Goal: Task Accomplishment & Management: Manage account settings

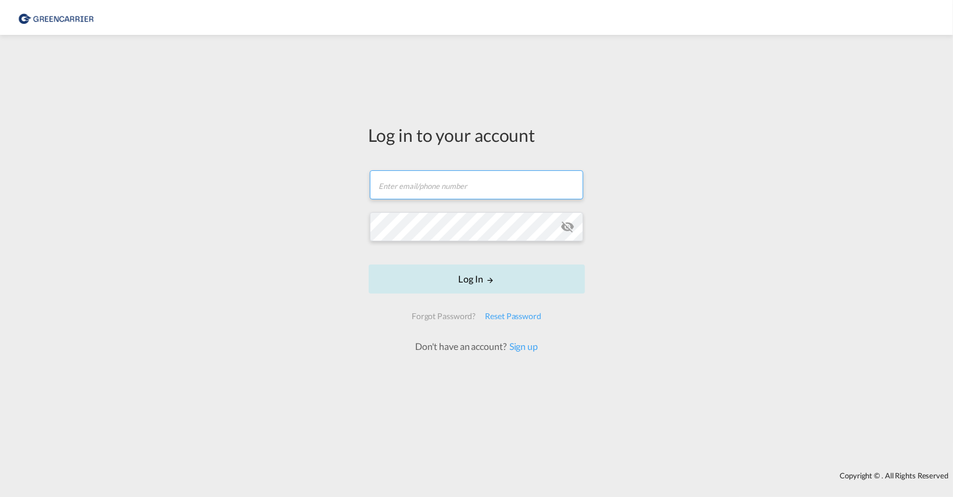
type input "[EMAIL_ADDRESS][DOMAIN_NAME]"
click at [464, 283] on button "Log In" at bounding box center [477, 279] width 216 height 29
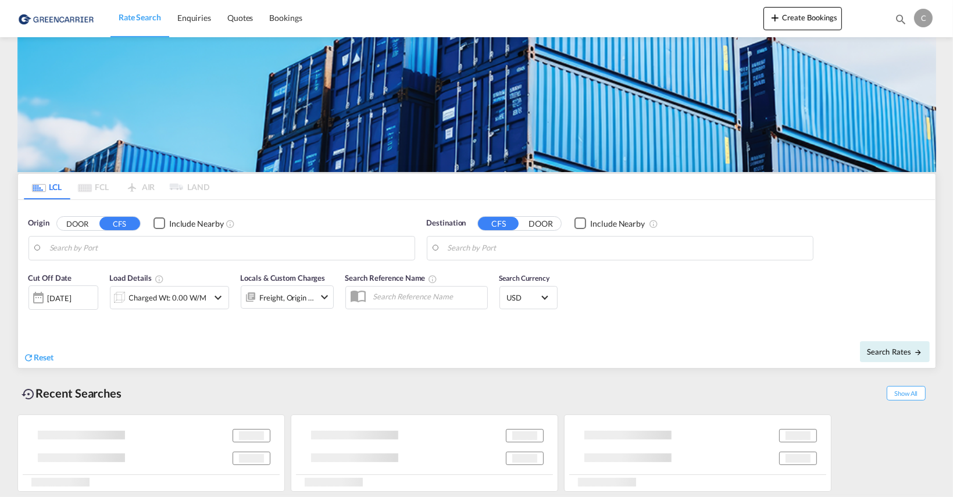
type input "[GEOGRAPHIC_DATA] ([GEOGRAPHIC_DATA]), CZPRG"
type input "[GEOGRAPHIC_DATA], [GEOGRAPHIC_DATA]"
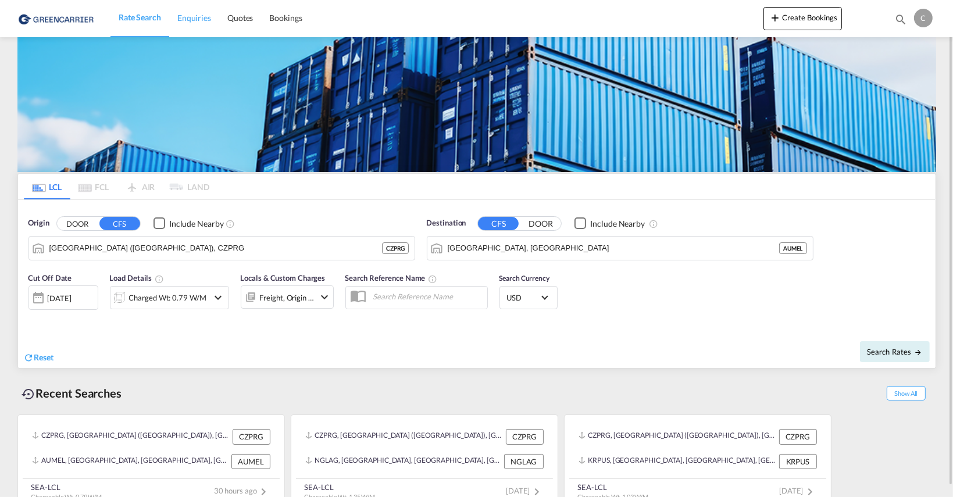
click at [179, 15] on span "Enquiries" at bounding box center [194, 18] width 34 height 10
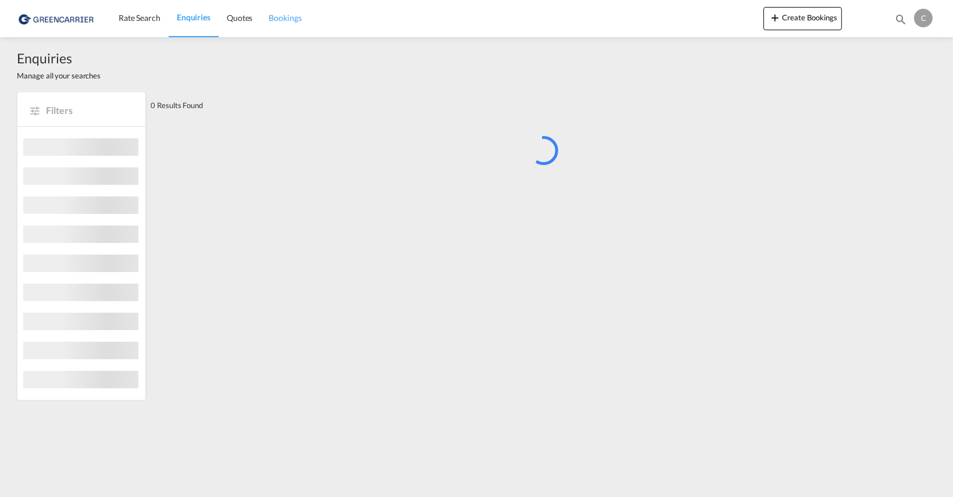
click at [298, 20] on span "Bookings" at bounding box center [285, 18] width 33 height 10
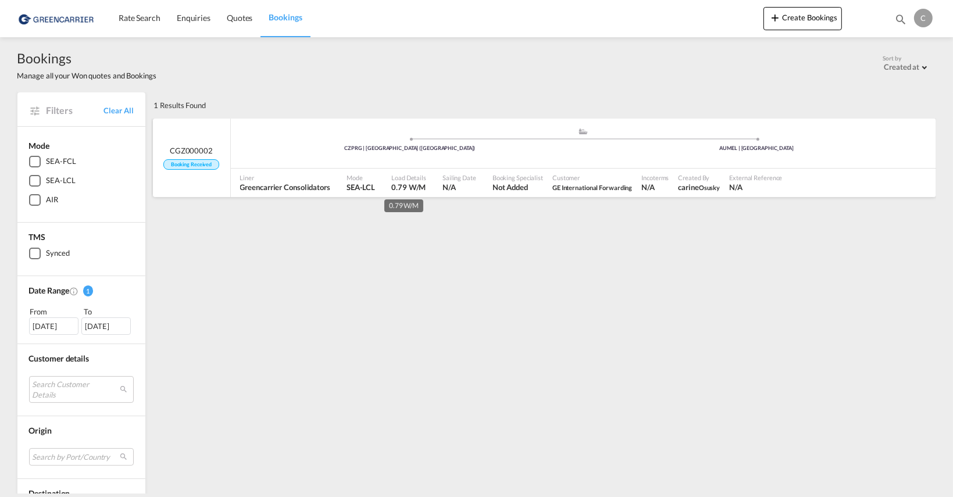
click at [391, 186] on span "0.79 W/M" at bounding box center [408, 187] width 34 height 9
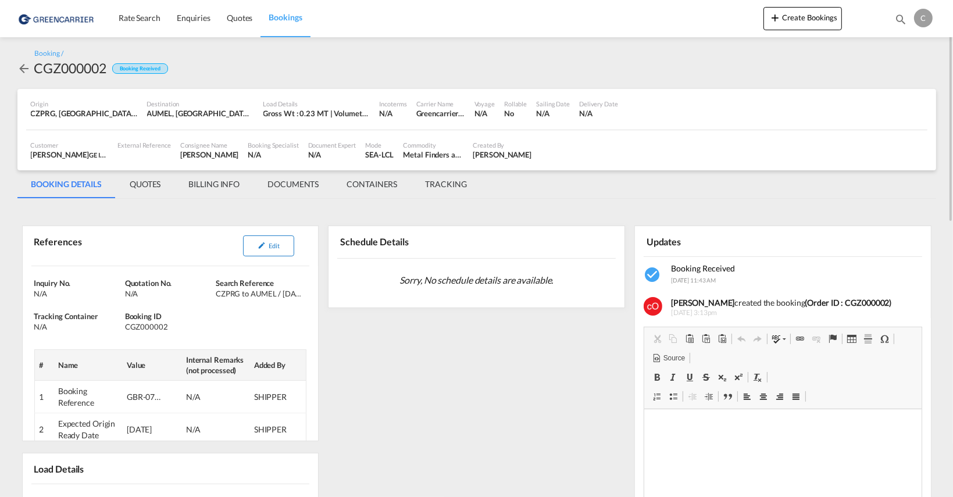
click at [263, 255] on button "Edit" at bounding box center [268, 246] width 51 height 21
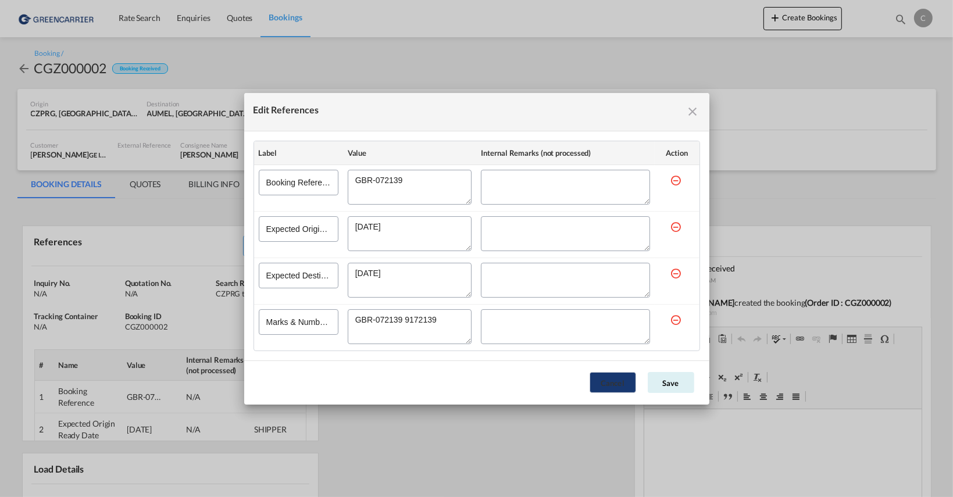
click at [610, 377] on button "Cancel" at bounding box center [613, 382] width 47 height 21
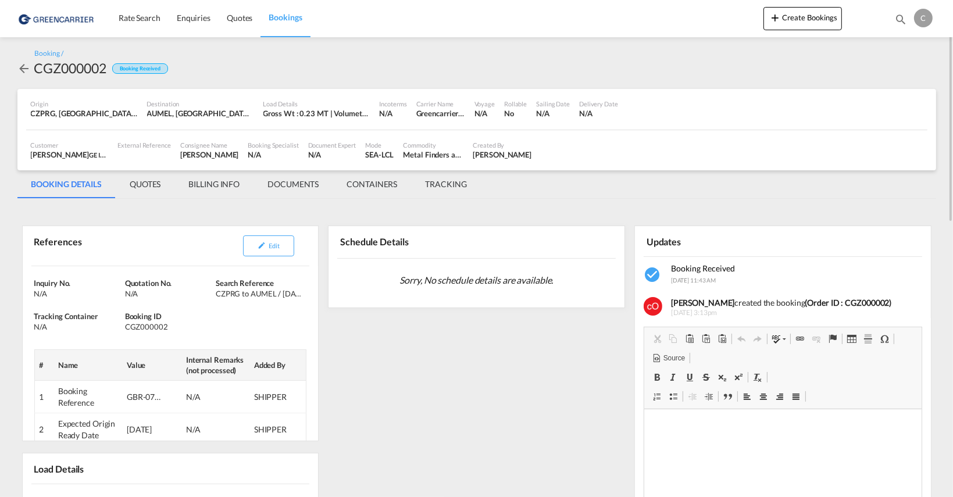
click at [21, 69] on md-icon "icon-arrow-left" at bounding box center [24, 69] width 14 height 14
